Goal: Task Accomplishment & Management: Use online tool/utility

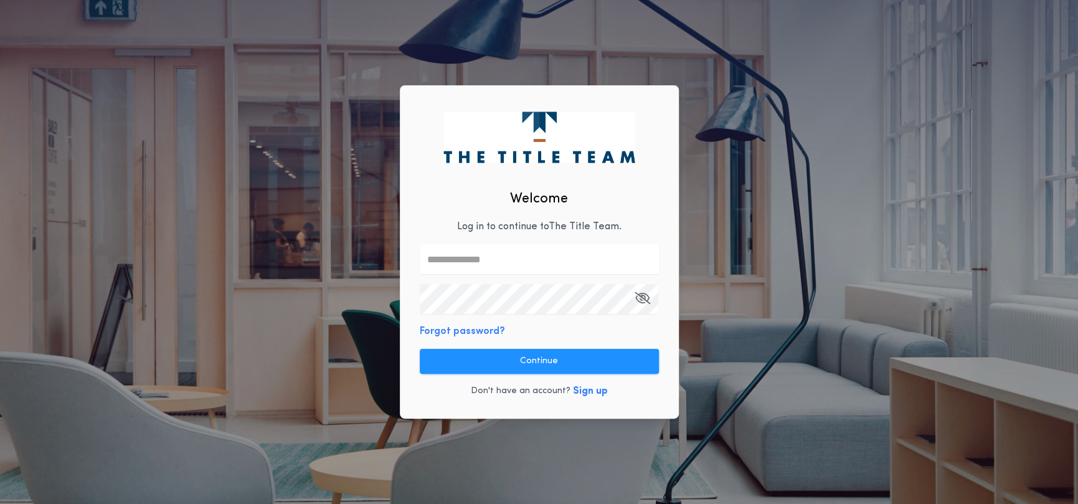
click at [514, 255] on input "text" at bounding box center [539, 259] width 239 height 30
type input "**********"
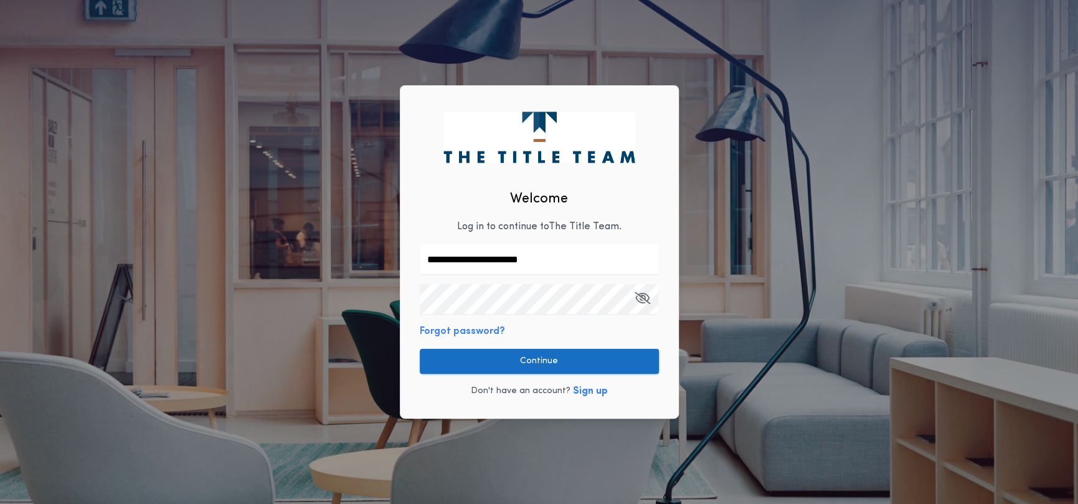
click at [549, 359] on button "Continue" at bounding box center [539, 361] width 239 height 25
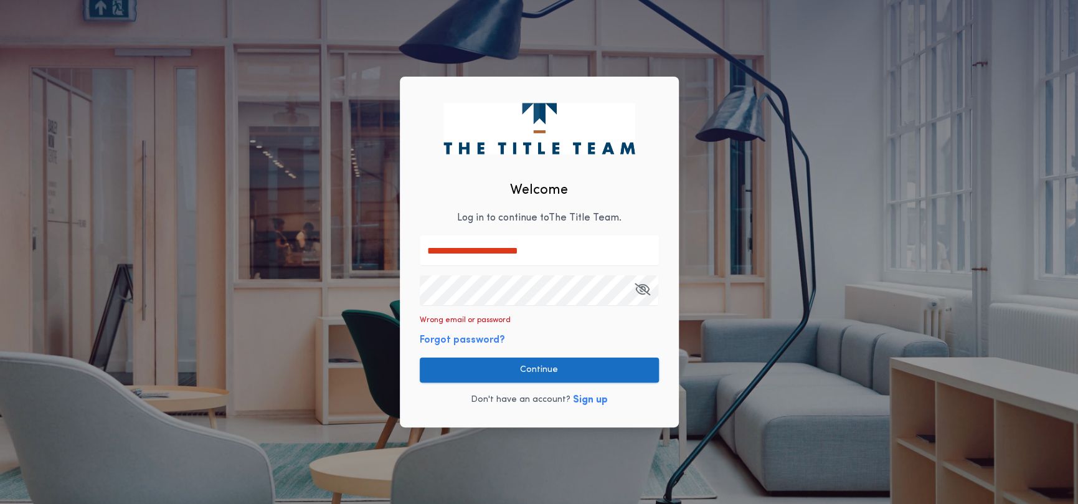
click at [548, 368] on button "Continue" at bounding box center [539, 369] width 239 height 25
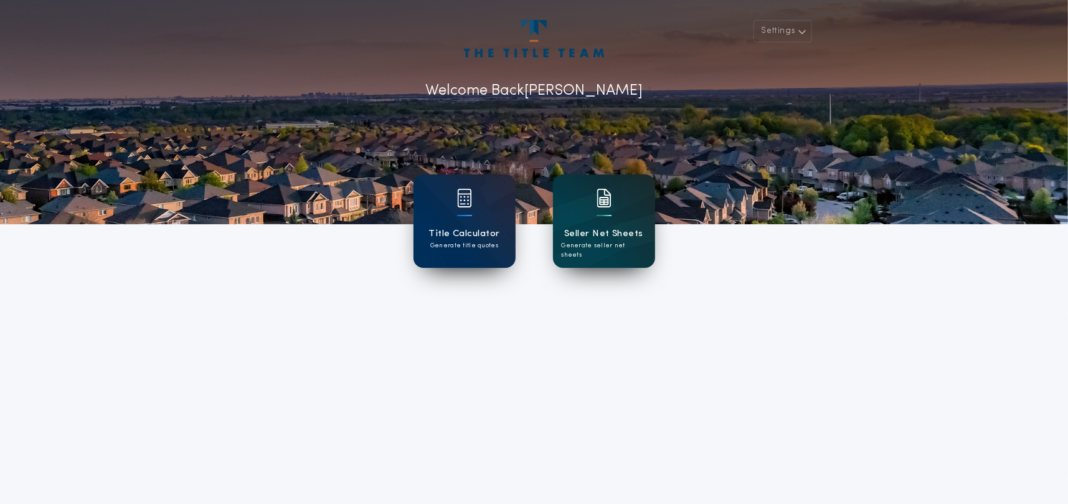
click at [591, 224] on div "Seller Net Sheets Generate seller net sheets" at bounding box center [604, 220] width 102 height 93
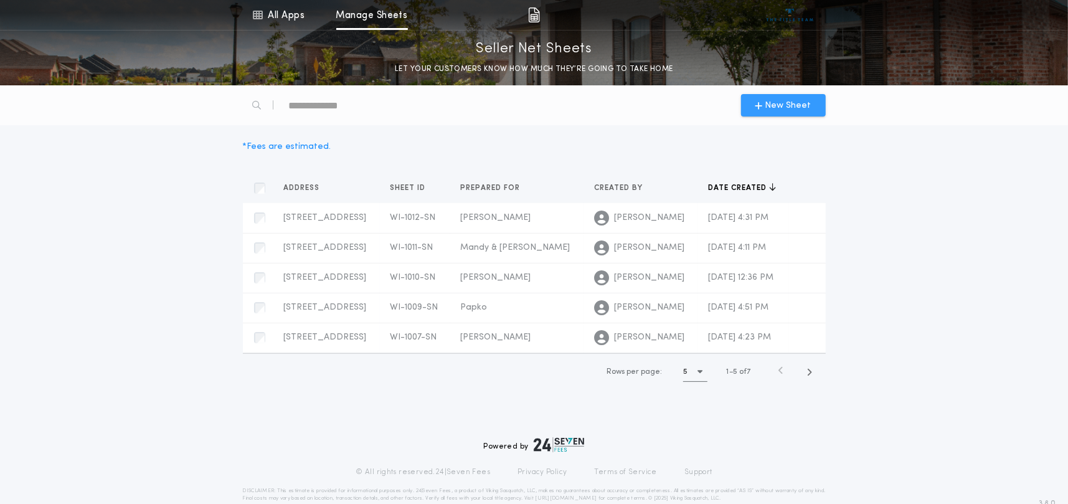
click at [801, 100] on span "New Sheet" at bounding box center [788, 105] width 46 height 13
